Goal: Entertainment & Leisure: Consume media (video, audio)

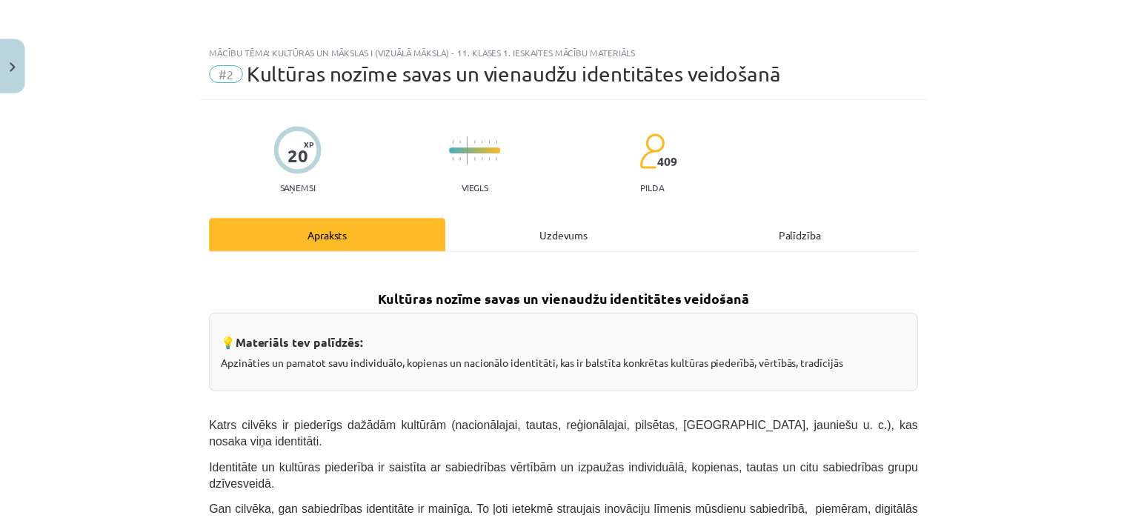
scroll to position [1112, 0]
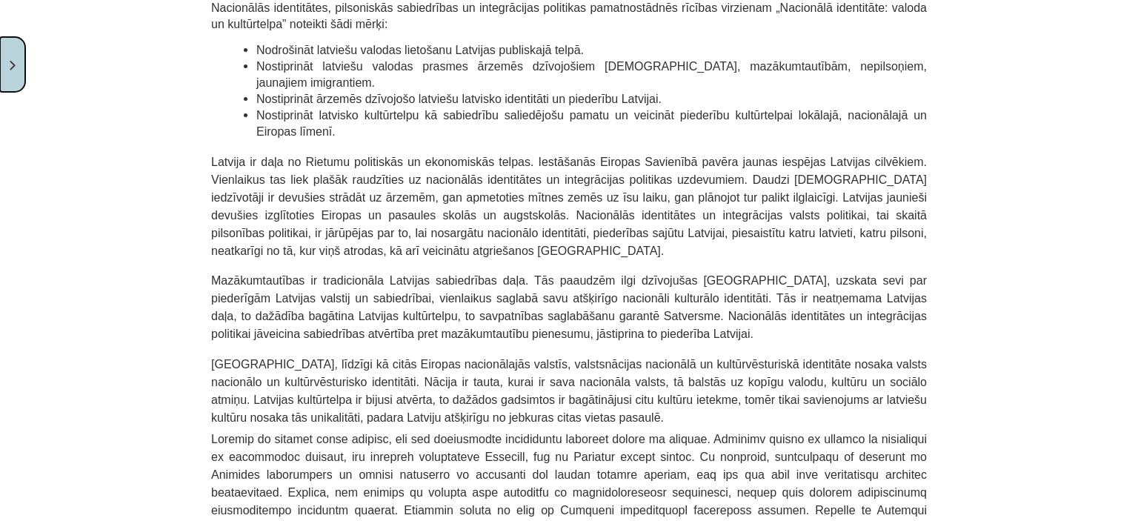
click at [10, 75] on button "Close" at bounding box center [12, 64] width 25 height 55
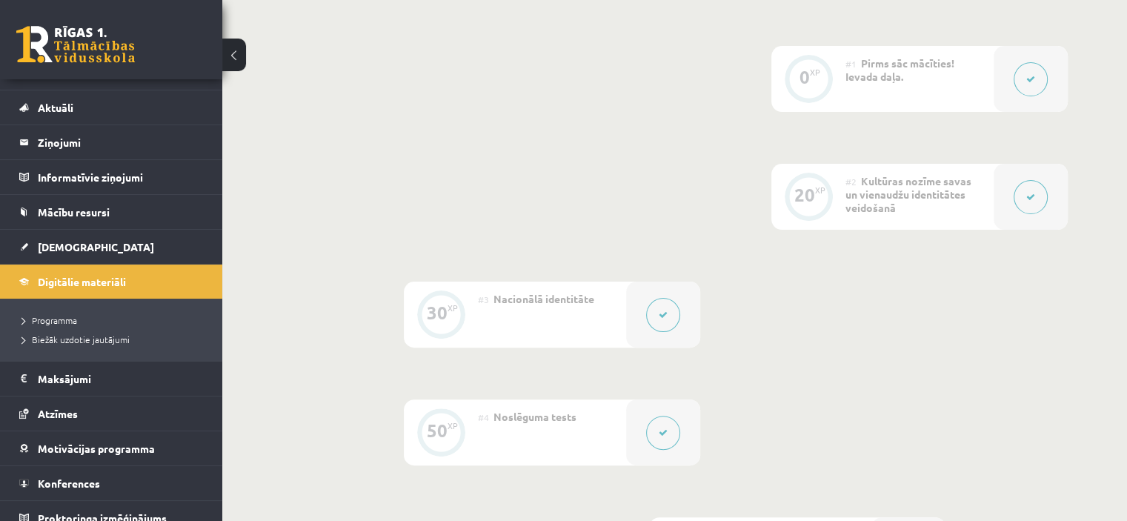
scroll to position [36, 0]
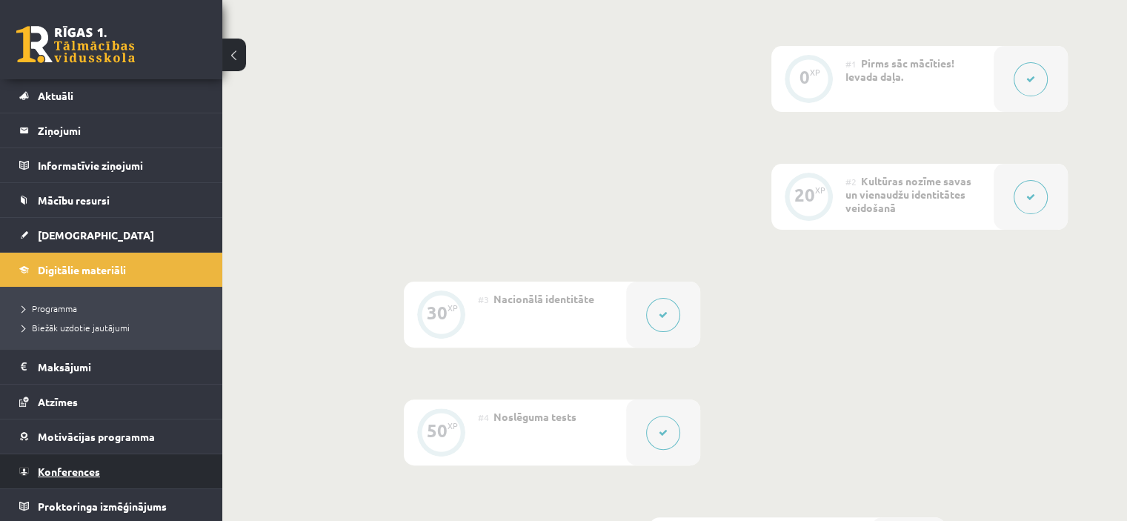
click at [84, 471] on span "Konferences" at bounding box center [69, 471] width 62 height 13
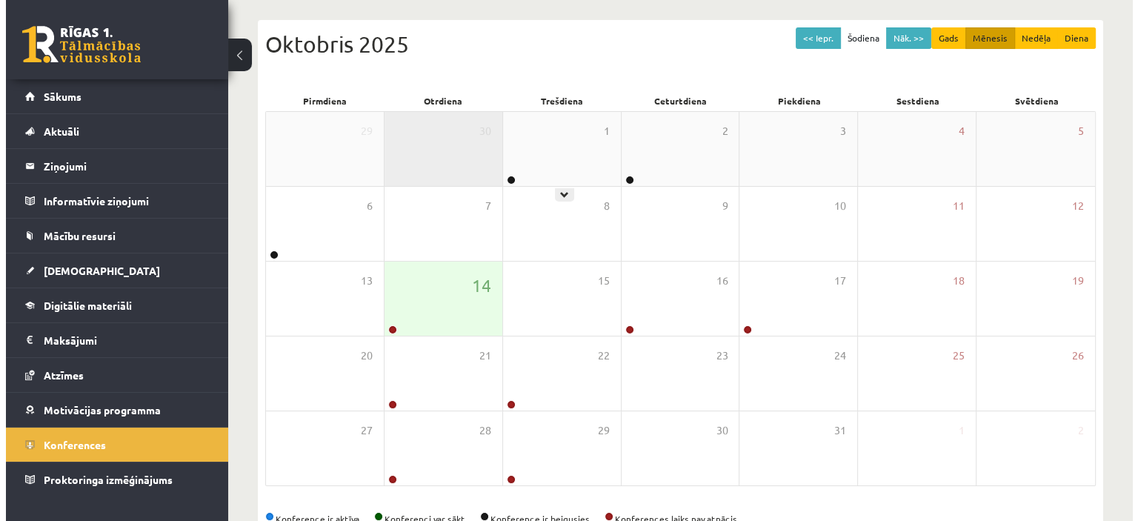
scroll to position [148, 0]
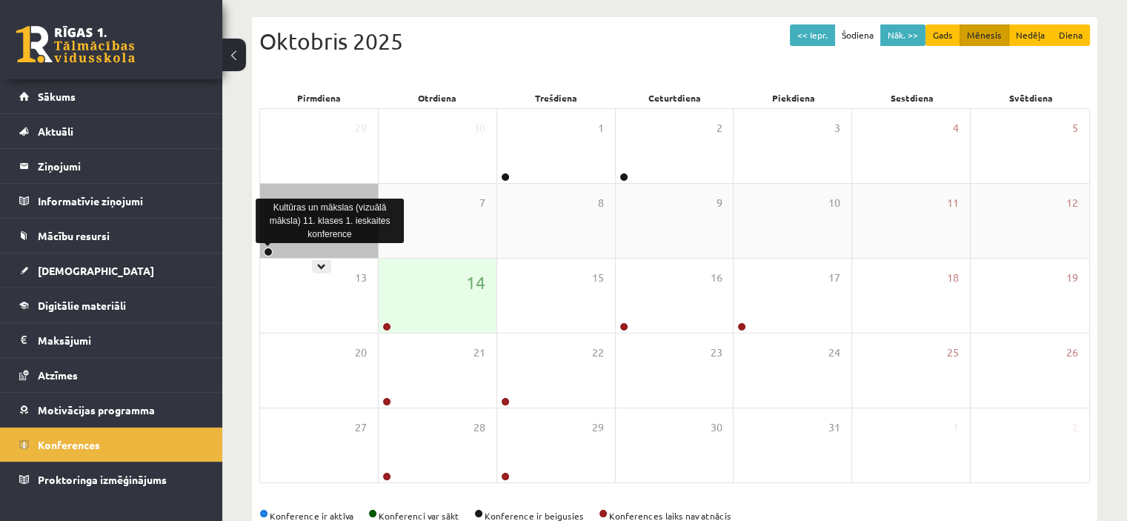
click at [270, 250] on link at bounding box center [268, 252] width 9 height 9
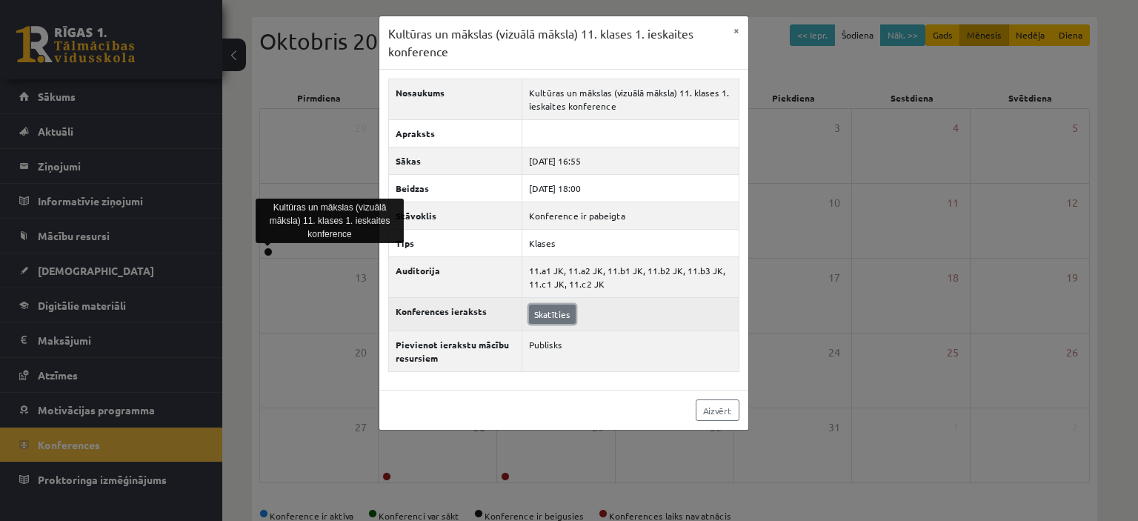
click at [562, 311] on link "Skatīties" at bounding box center [552, 314] width 47 height 19
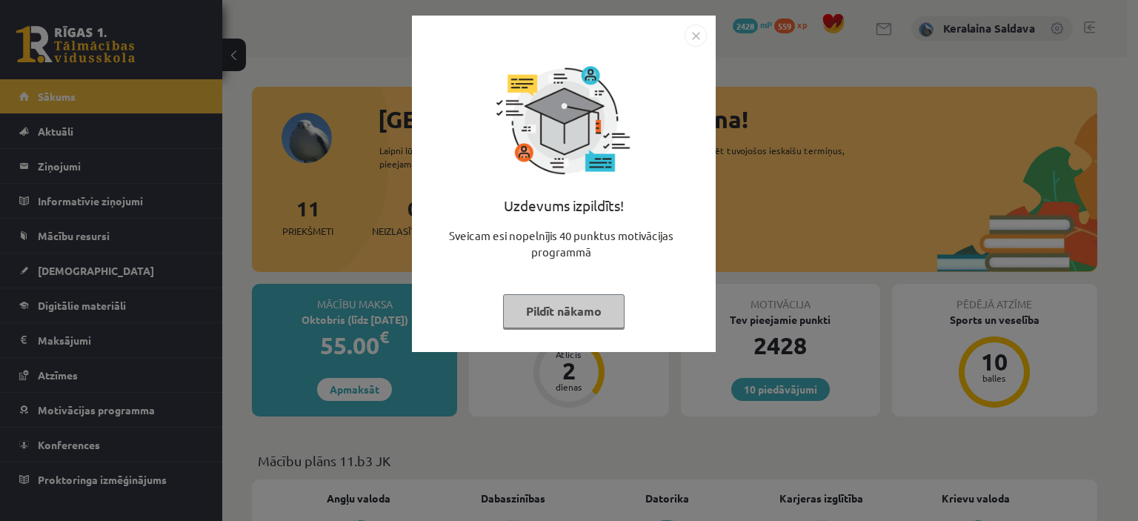
click at [691, 31] on img "Close" at bounding box center [696, 35] width 22 height 22
